Goal: Information Seeking & Learning: Learn about a topic

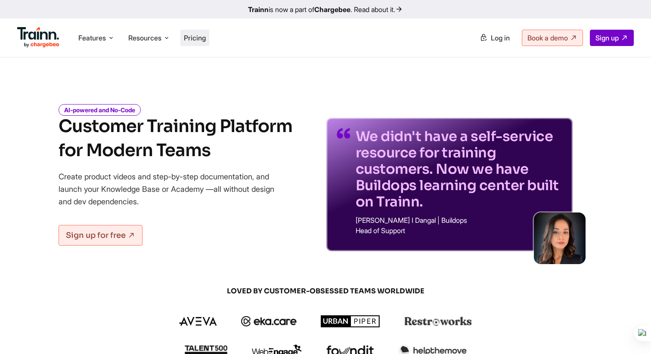
click at [199, 42] on li "Pricing" at bounding box center [194, 38] width 29 height 16
click at [204, 36] on span "Pricing" at bounding box center [195, 38] width 22 height 9
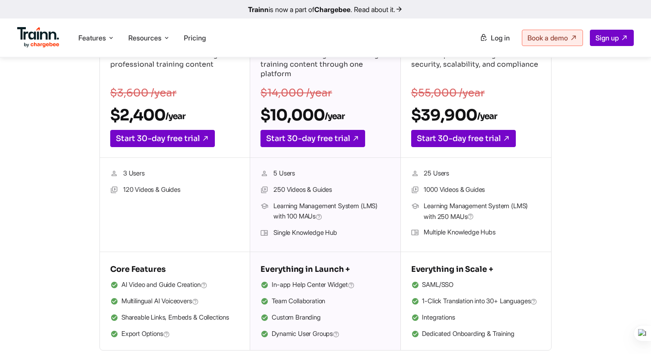
scroll to position [186, 0]
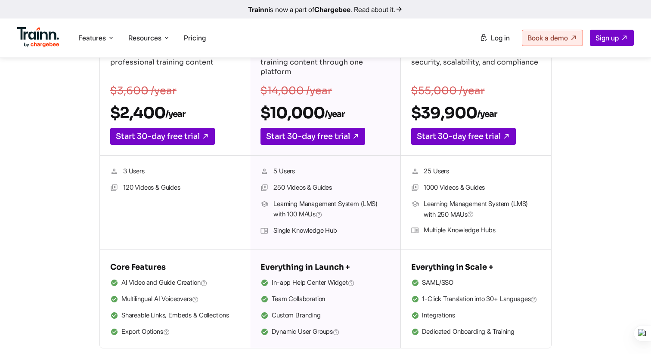
drag, startPoint x: 462, startPoint y: 282, endPoint x: 419, endPoint y: 282, distance: 43.9
click at [419, 282] on li "SAML/SSO" at bounding box center [476, 283] width 130 height 11
click at [444, 284] on li "SAML/SSO" at bounding box center [476, 283] width 130 height 11
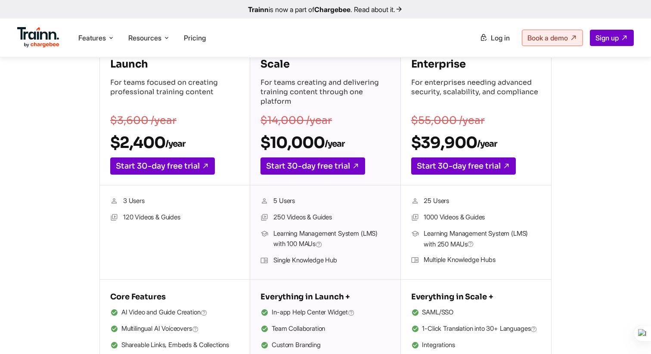
scroll to position [158, 0]
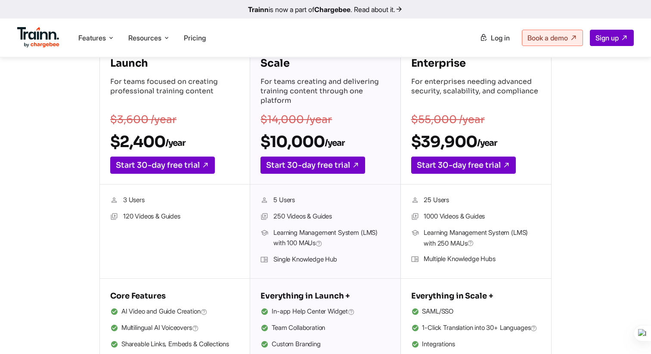
drag, startPoint x: 423, startPoint y: 314, endPoint x: 454, endPoint y: 313, distance: 31.0
click at [454, 313] on li "SAML/SSO" at bounding box center [476, 312] width 130 height 11
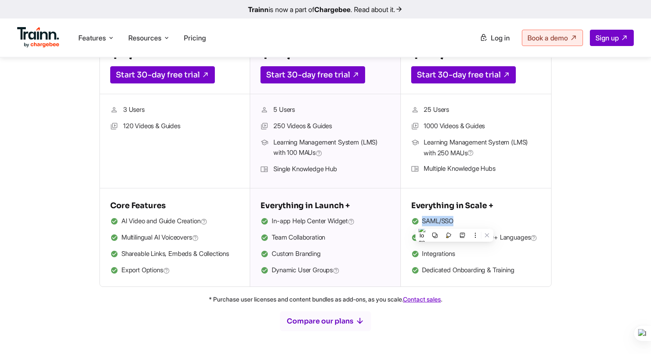
scroll to position [255, 0]
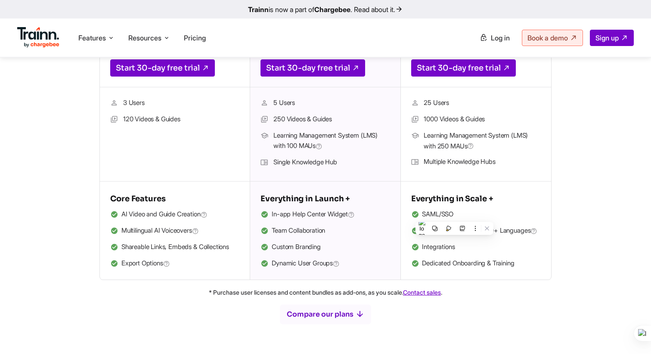
click at [354, 280] on div "Recommended Scale For teams creating and delivering training content through on…" at bounding box center [325, 114] width 150 height 331
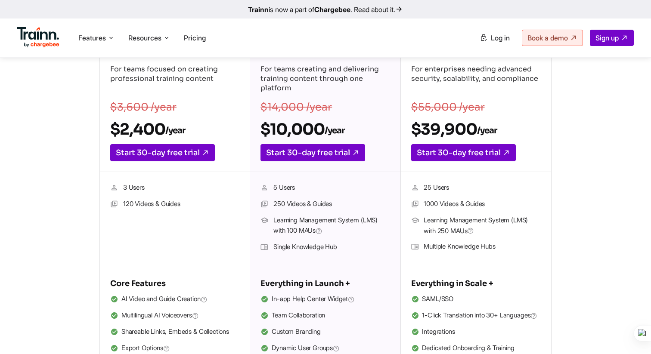
scroll to position [175, 0]
